Goal: Book appointment/travel/reservation

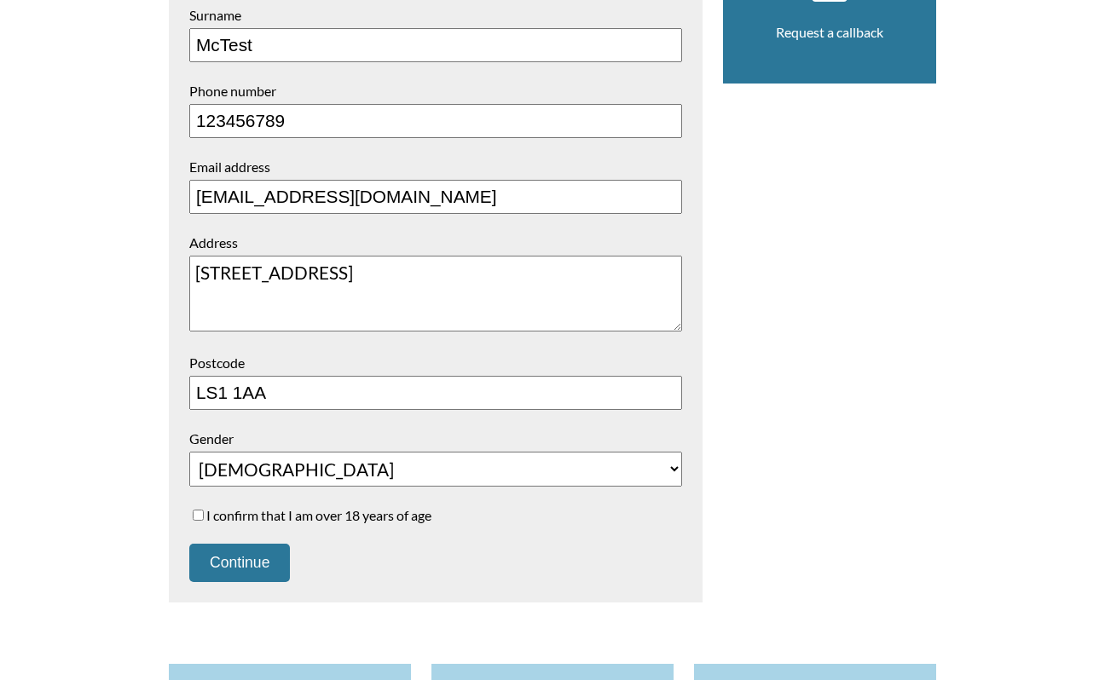
scroll to position [621, 0]
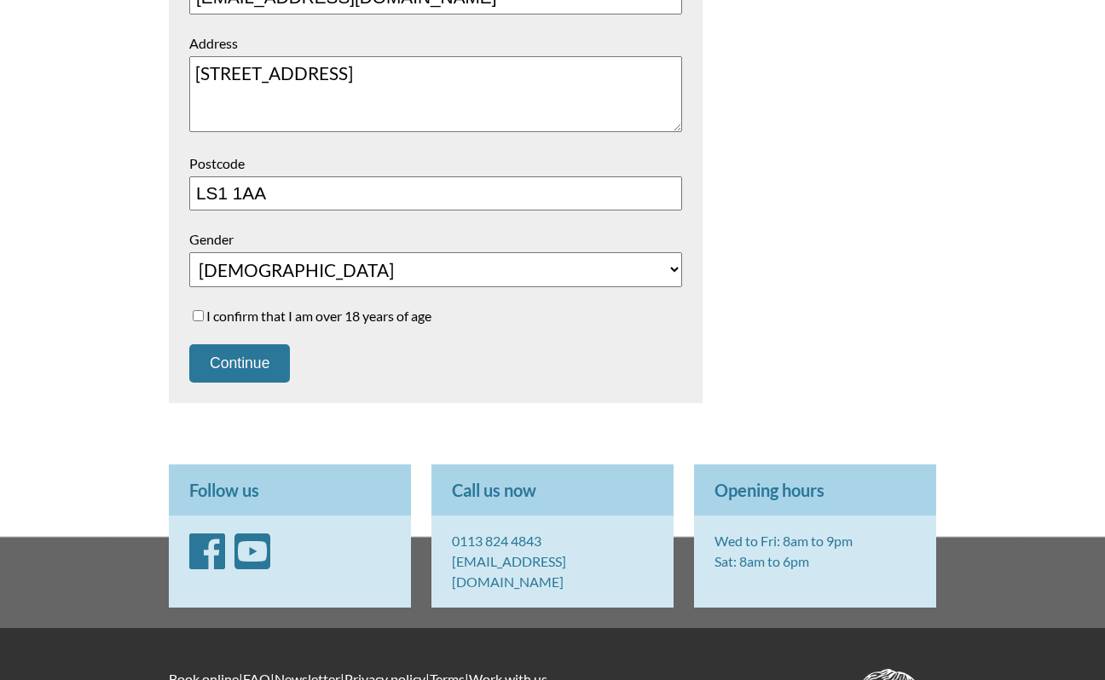
click at [250, 314] on label "I confirm that I am over 18 years of age" at bounding box center [435, 316] width 493 height 16
click at [204, 314] on input "I confirm that I am over 18 years of age" at bounding box center [198, 315] width 11 height 11
checkbox input "true"
click at [260, 362] on button "Continue" at bounding box center [239, 364] width 101 height 38
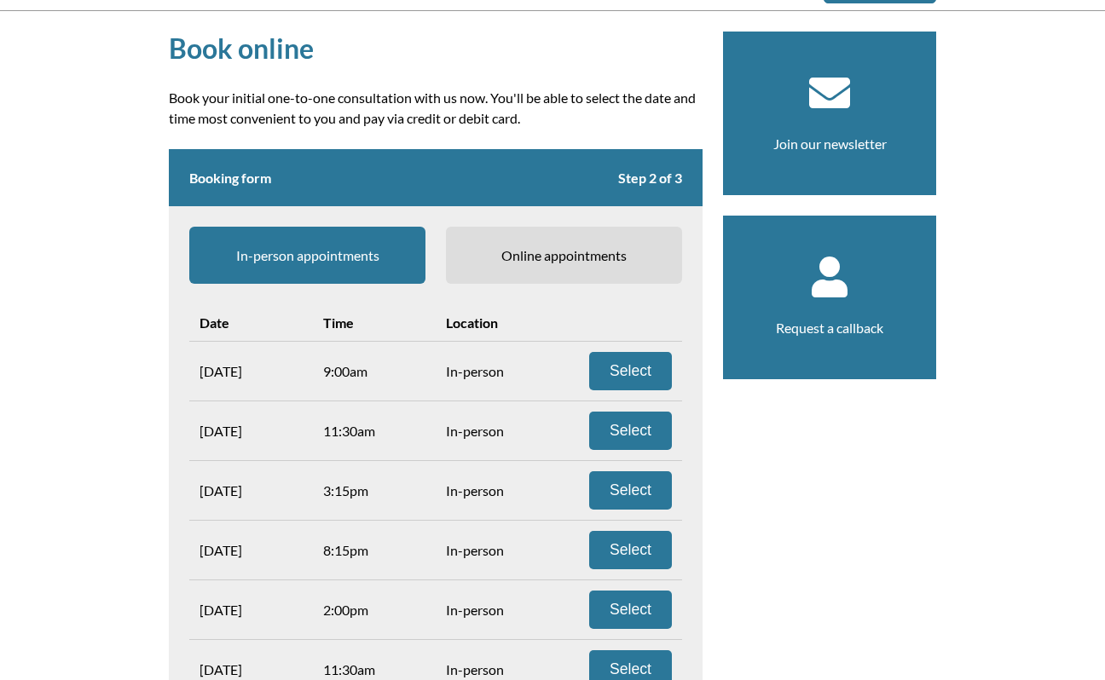
scroll to position [168, 0]
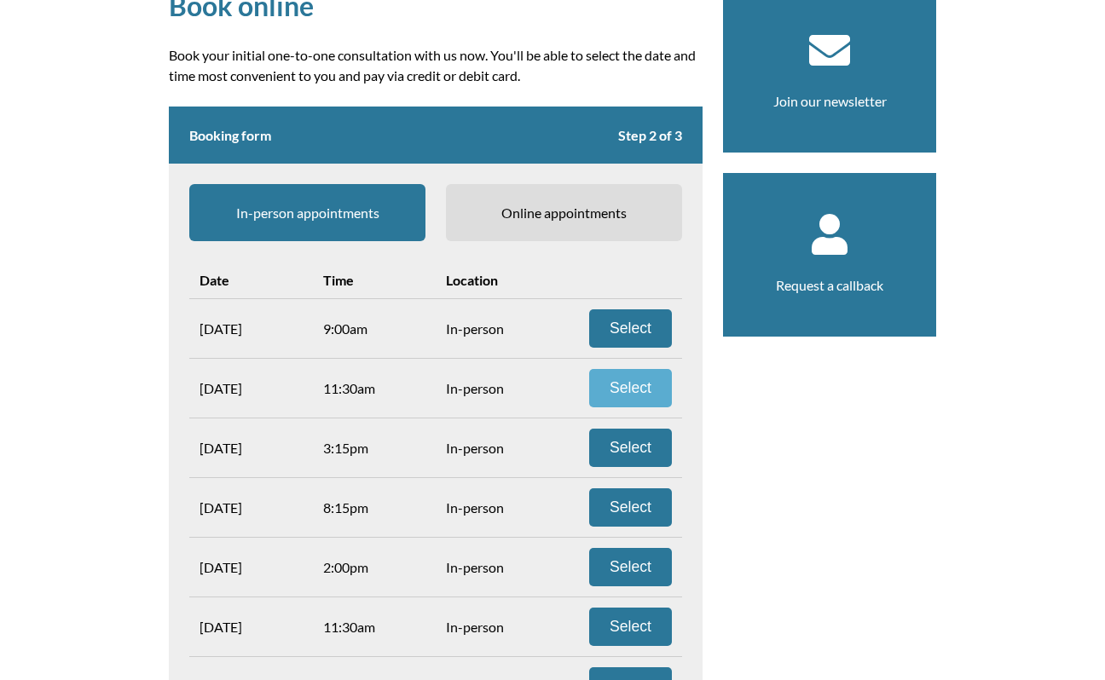
click at [625, 382] on button "Select" at bounding box center [630, 388] width 83 height 38
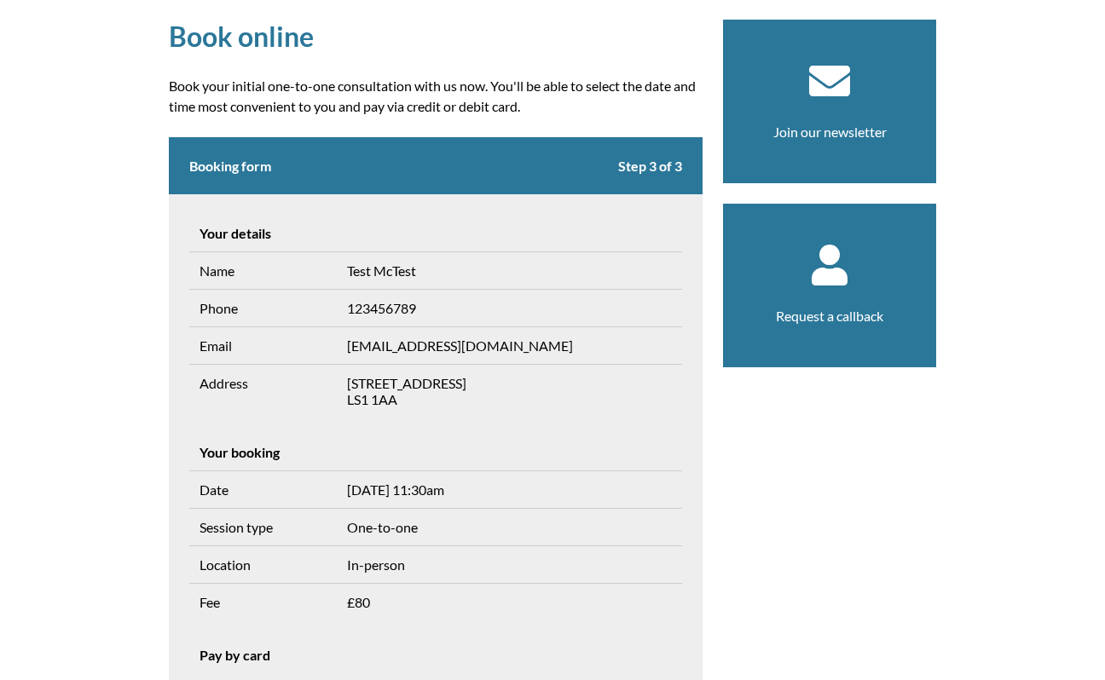
scroll to position [95, 0]
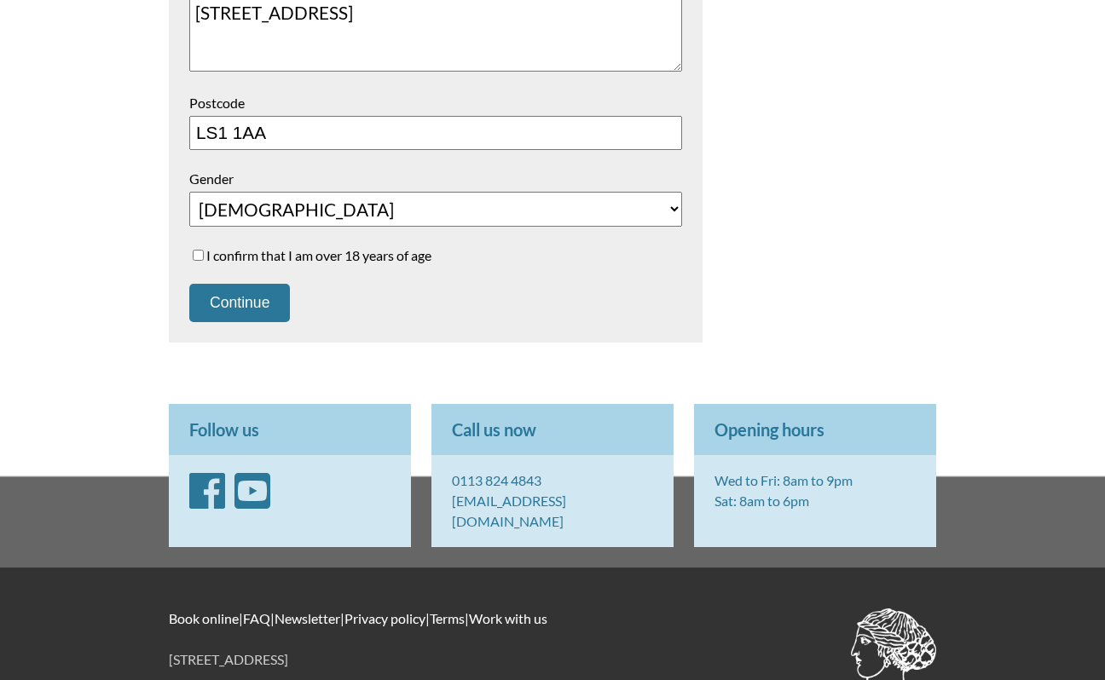
scroll to position [677, 0]
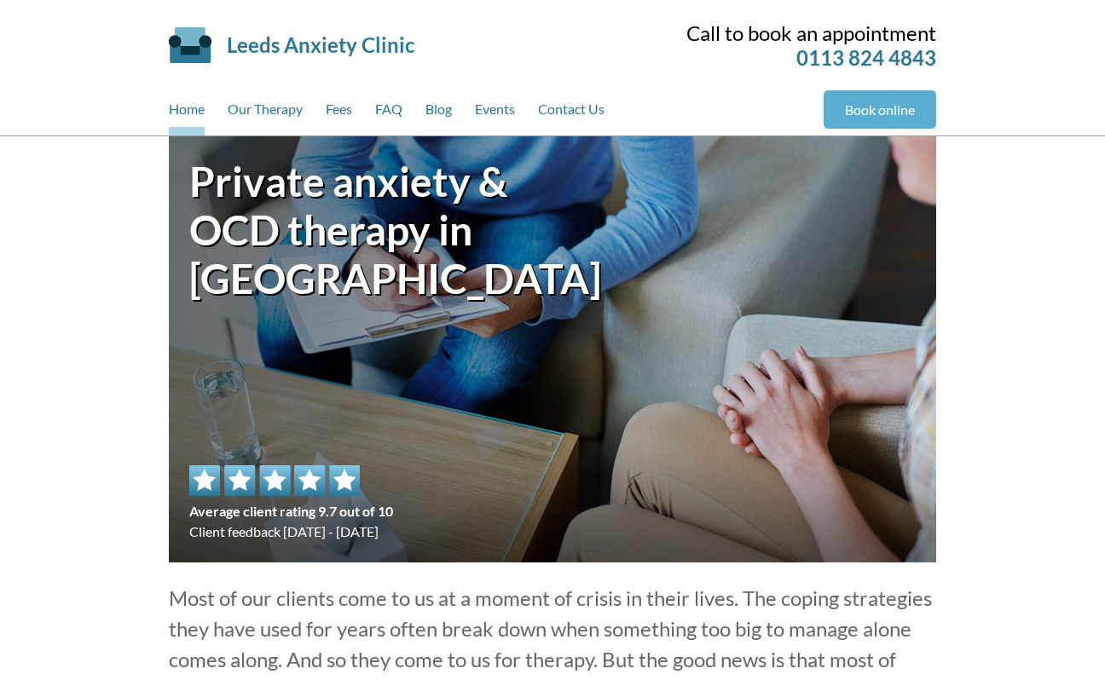
click at [904, 107] on link "Book online" at bounding box center [880, 109] width 113 height 38
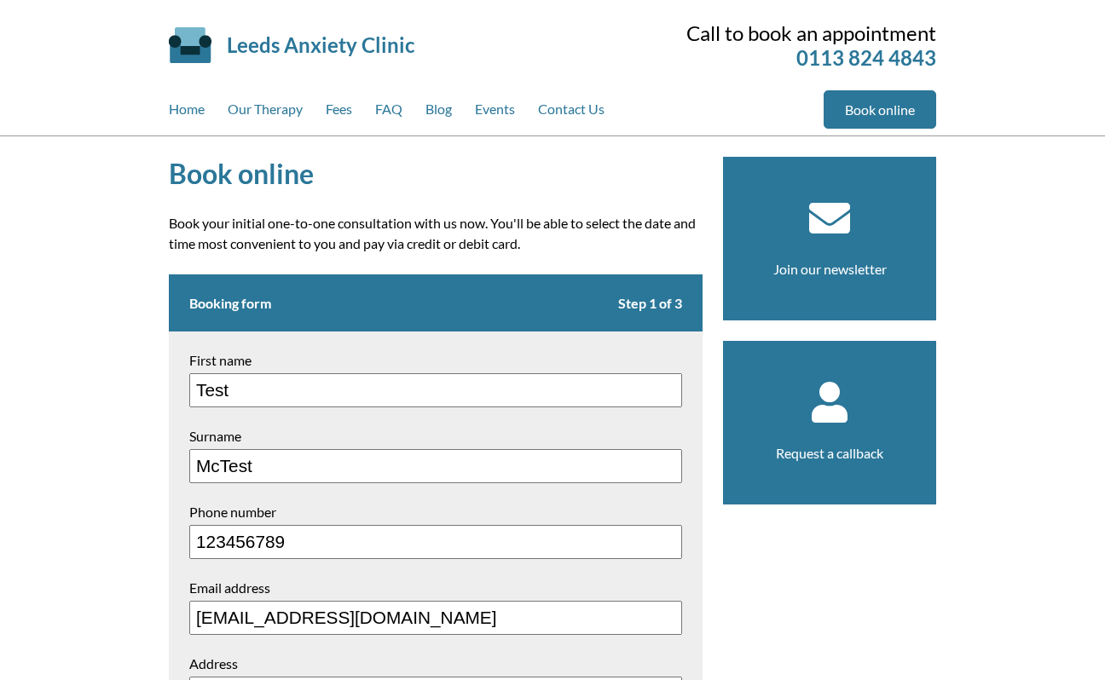
click at [655, 200] on article "Book online Book your initial one-to-one consultation with us now. You'll be ab…" at bounding box center [436, 601] width 534 height 888
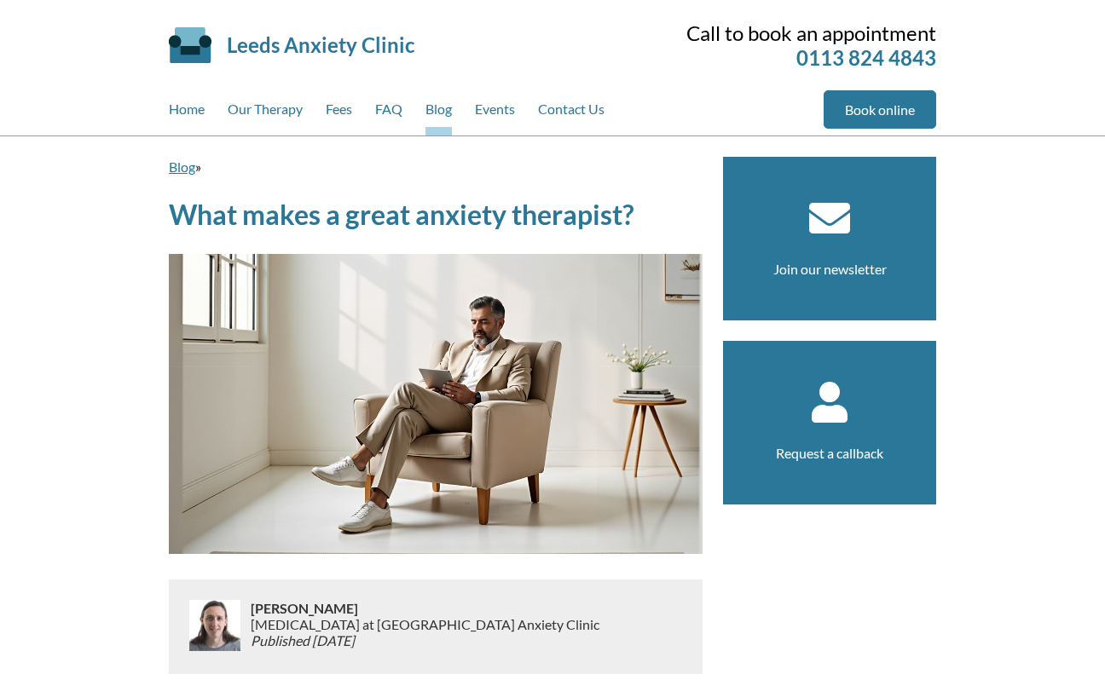
click at [182, 168] on link "Blog" at bounding box center [182, 167] width 26 height 16
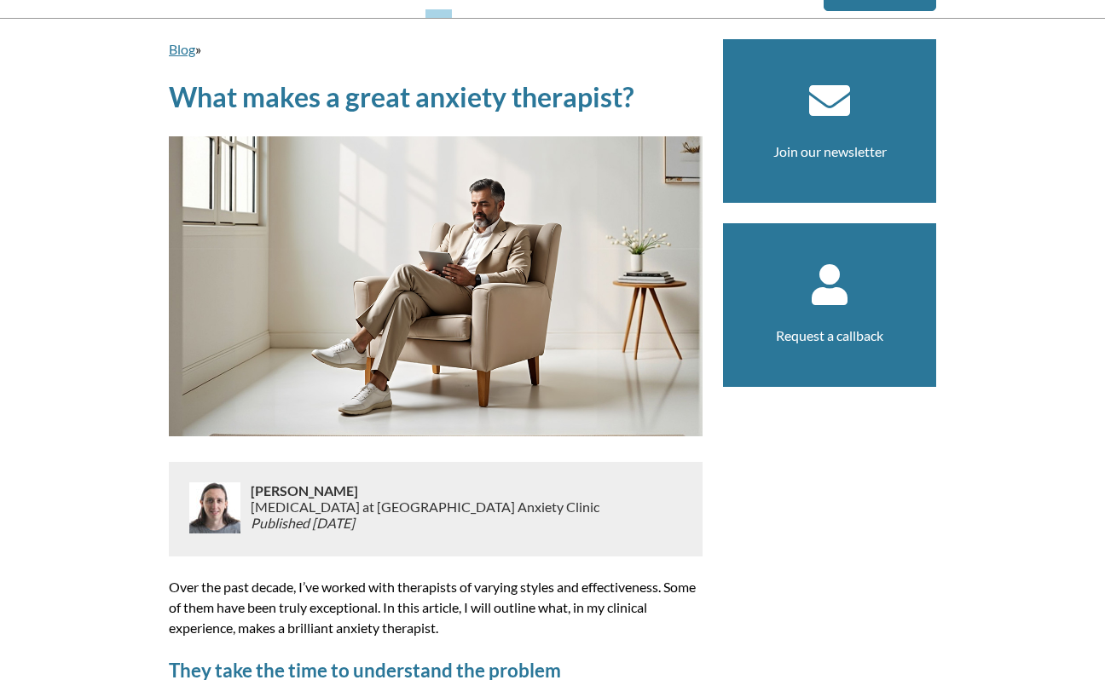
scroll to position [123, 0]
